Goal: Information Seeking & Learning: Learn about a topic

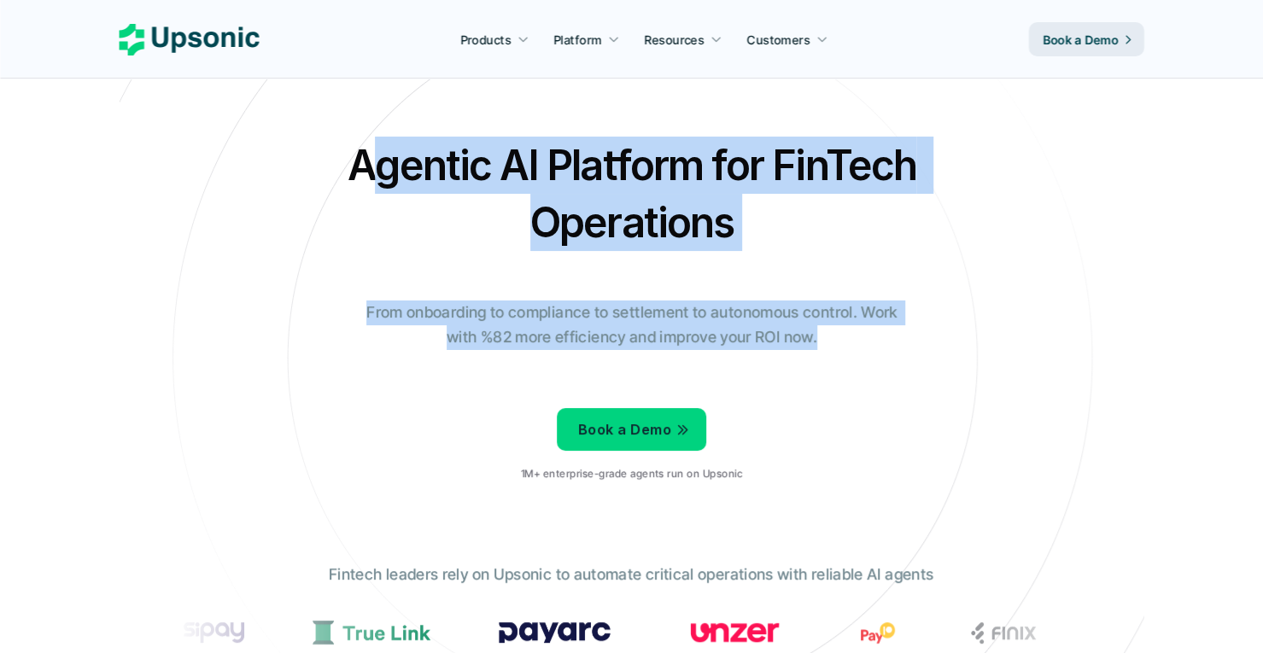
drag, startPoint x: 365, startPoint y: 156, endPoint x: 868, endPoint y: 344, distance: 537.0
click at [868, 344] on div "Agentic AI Platform for FinTech Operations From onboarding to compliance to set…" at bounding box center [631, 316] width 999 height 359
click at [868, 344] on p "From onboarding to compliance to settlement to autonomous control. Work with %8…" at bounding box center [631, 326] width 555 height 50
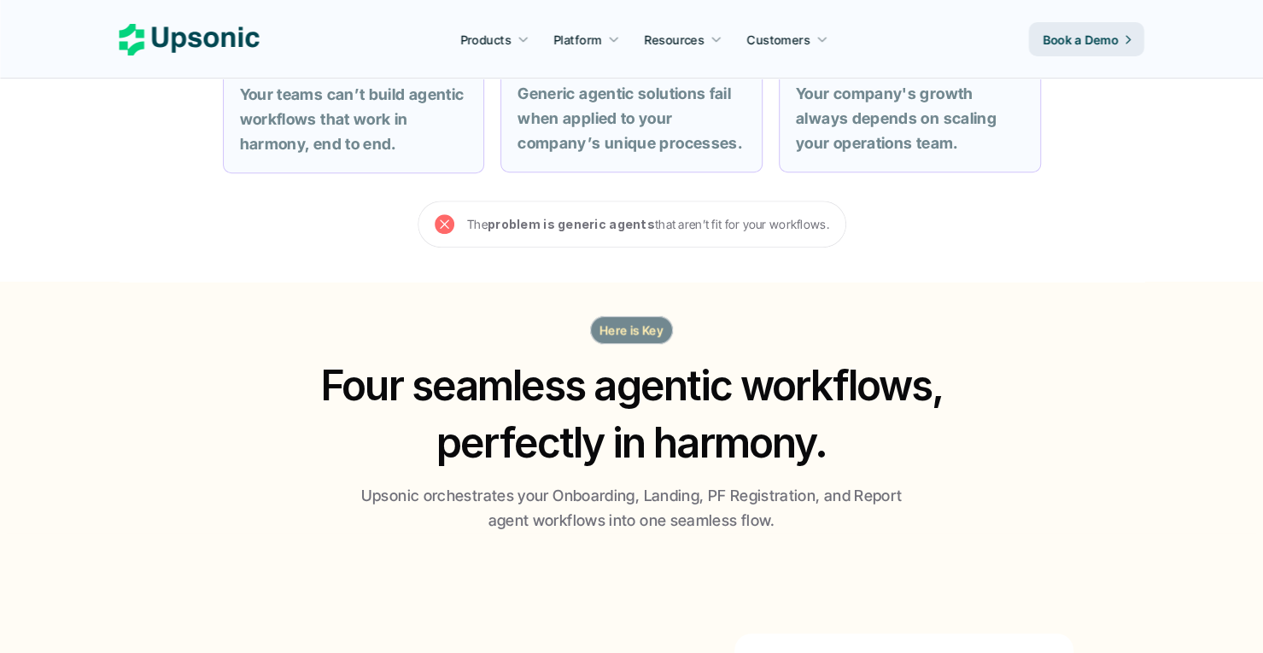
scroll to position [769, 0]
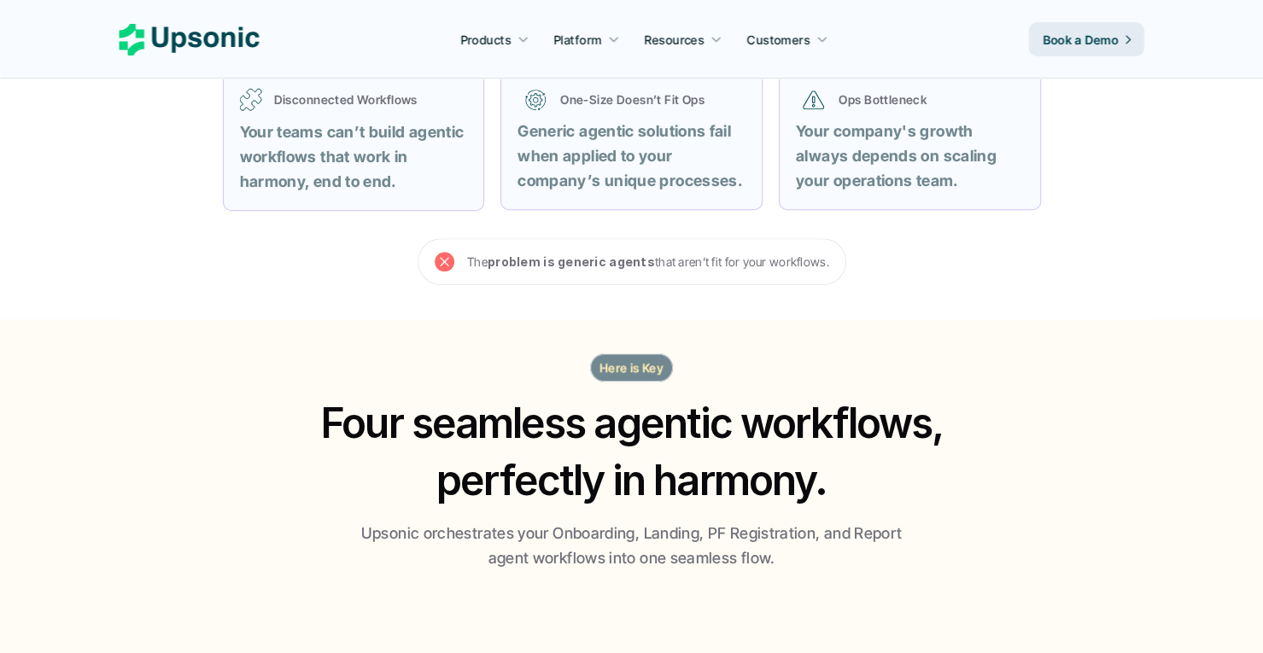
drag, startPoint x: 576, startPoint y: 262, endPoint x: 803, endPoint y: 262, distance: 227.2
click at [802, 262] on p "The problem is generic agents that aren’t fit for your workflows." at bounding box center [648, 261] width 362 height 21
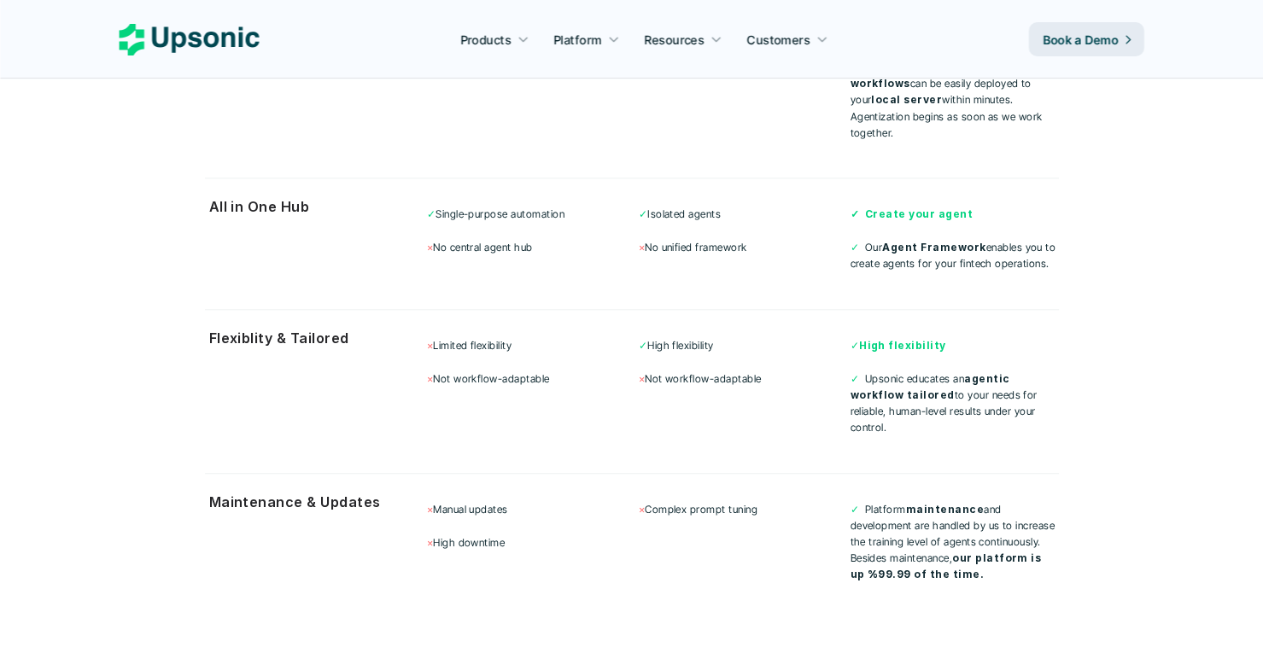
scroll to position [4356, 0]
